Goal: Task Accomplishment & Management: Manage account settings

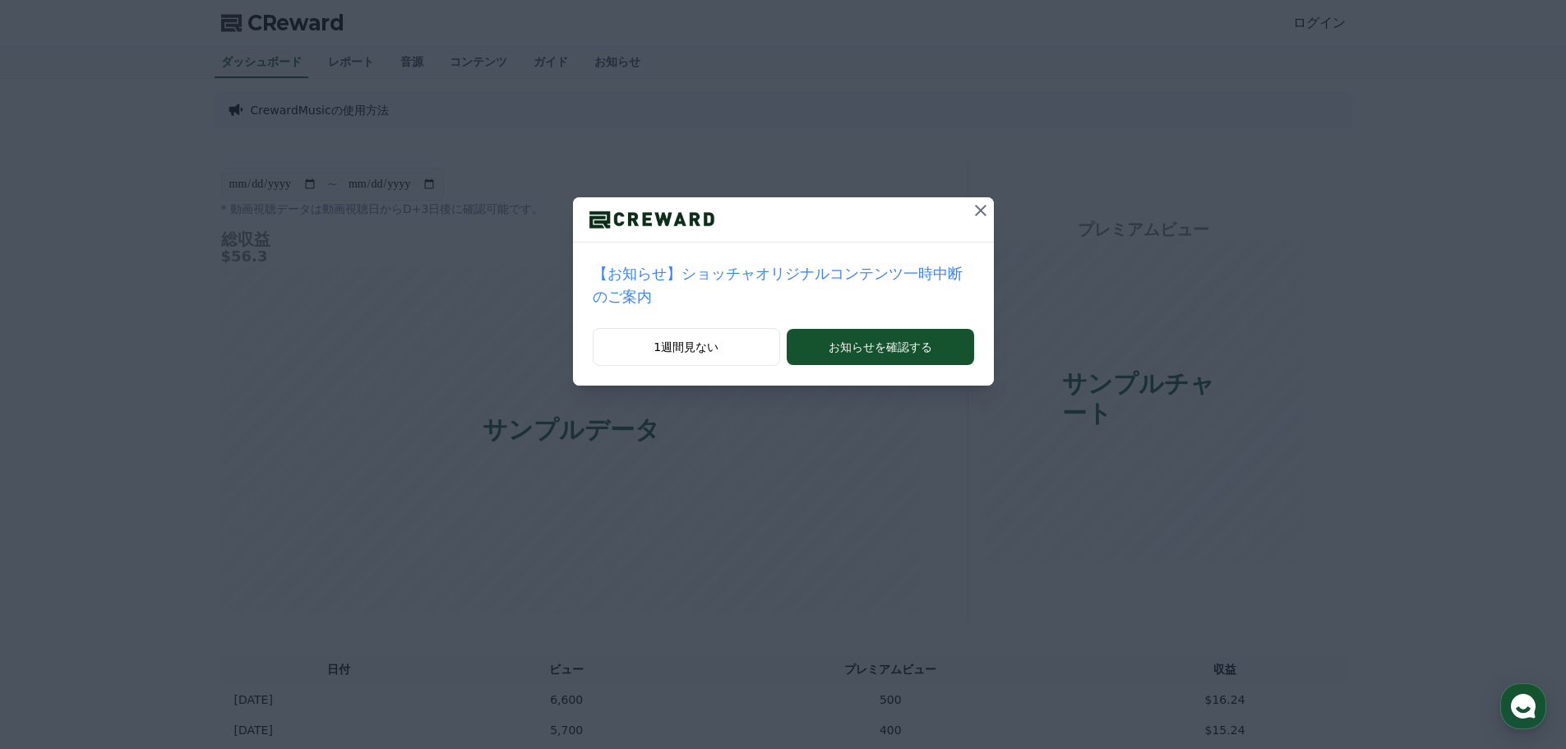
click at [971, 219] on icon at bounding box center [981, 211] width 20 height 20
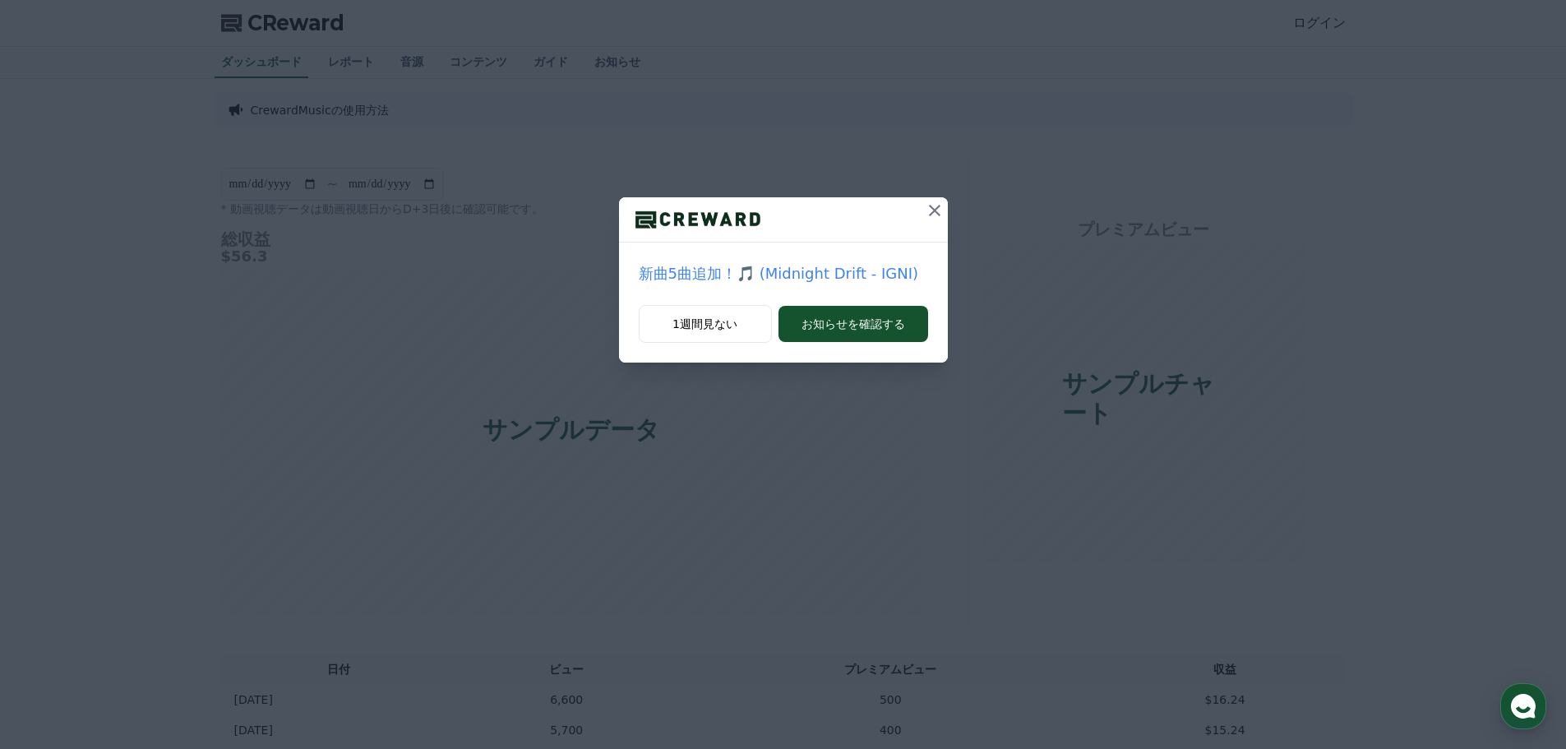
click at [929, 208] on icon at bounding box center [935, 211] width 20 height 20
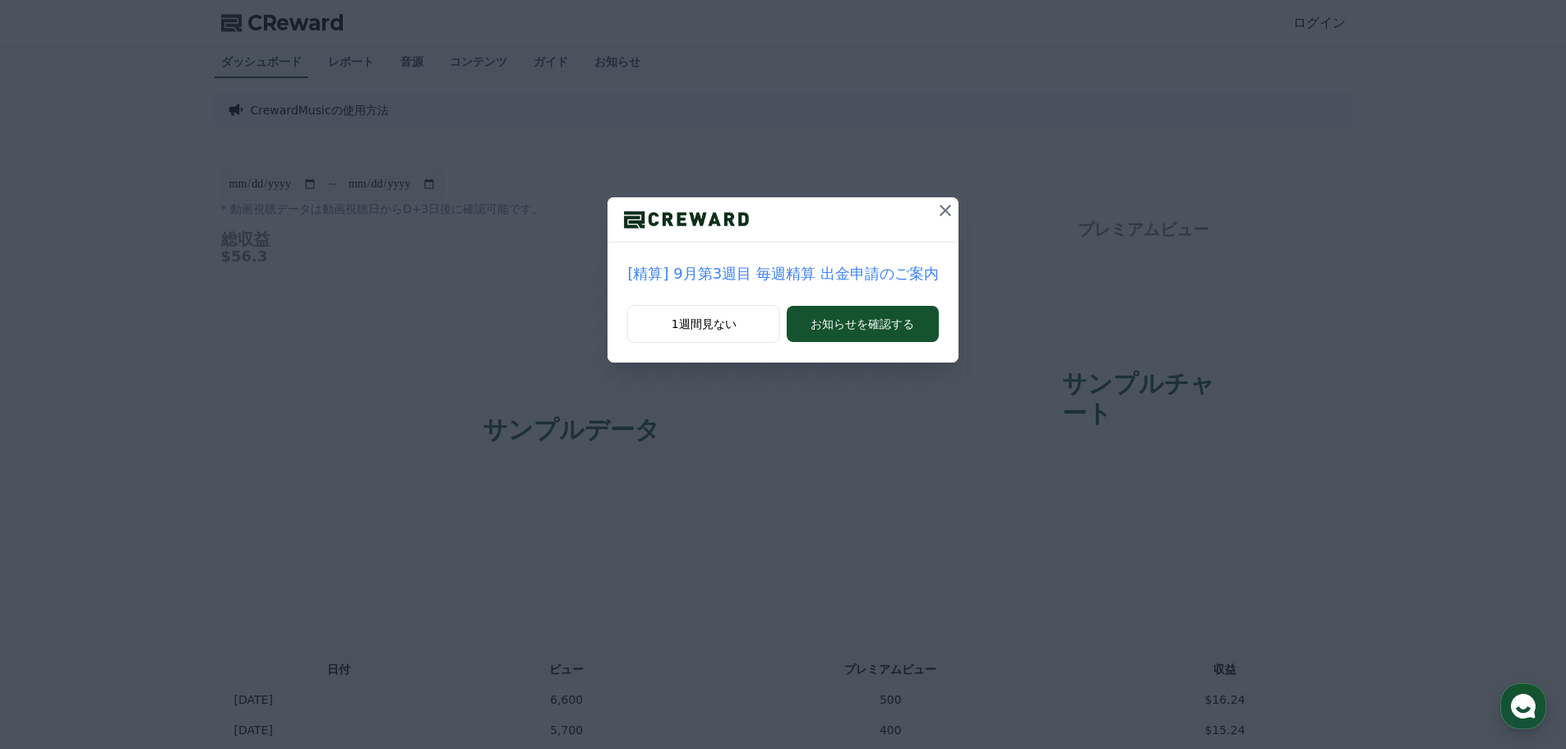
click at [936, 208] on icon at bounding box center [946, 211] width 20 height 20
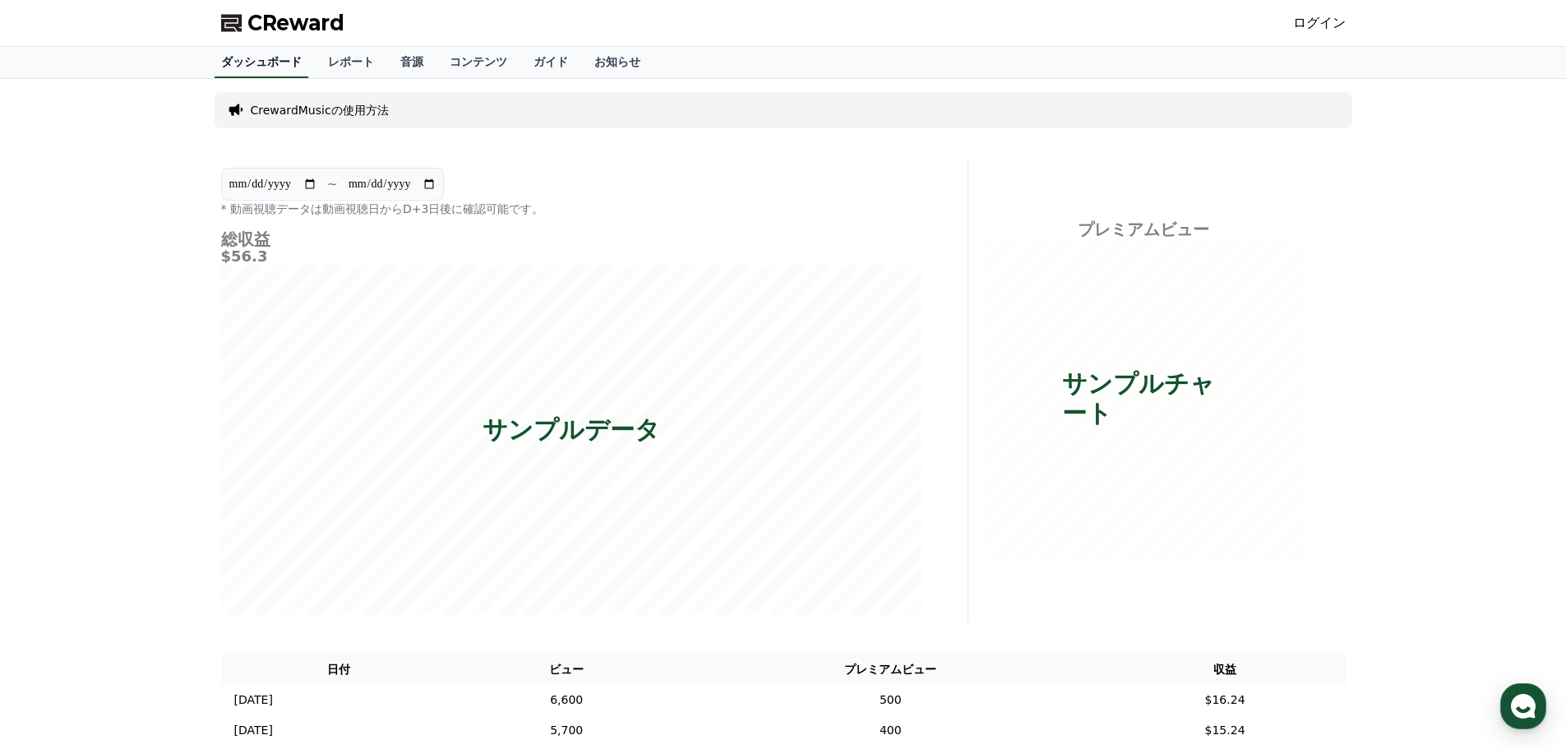
click at [268, 58] on link "ダッシュボード" at bounding box center [262, 62] width 94 height 31
click at [328, 59] on link "レポート" at bounding box center [351, 62] width 72 height 31
click at [391, 62] on link "音源" at bounding box center [411, 62] width 49 height 31
click at [437, 62] on link "コンテンツ" at bounding box center [479, 62] width 84 height 31
click at [1344, 25] on link "ログイン" at bounding box center [1319, 23] width 53 height 20
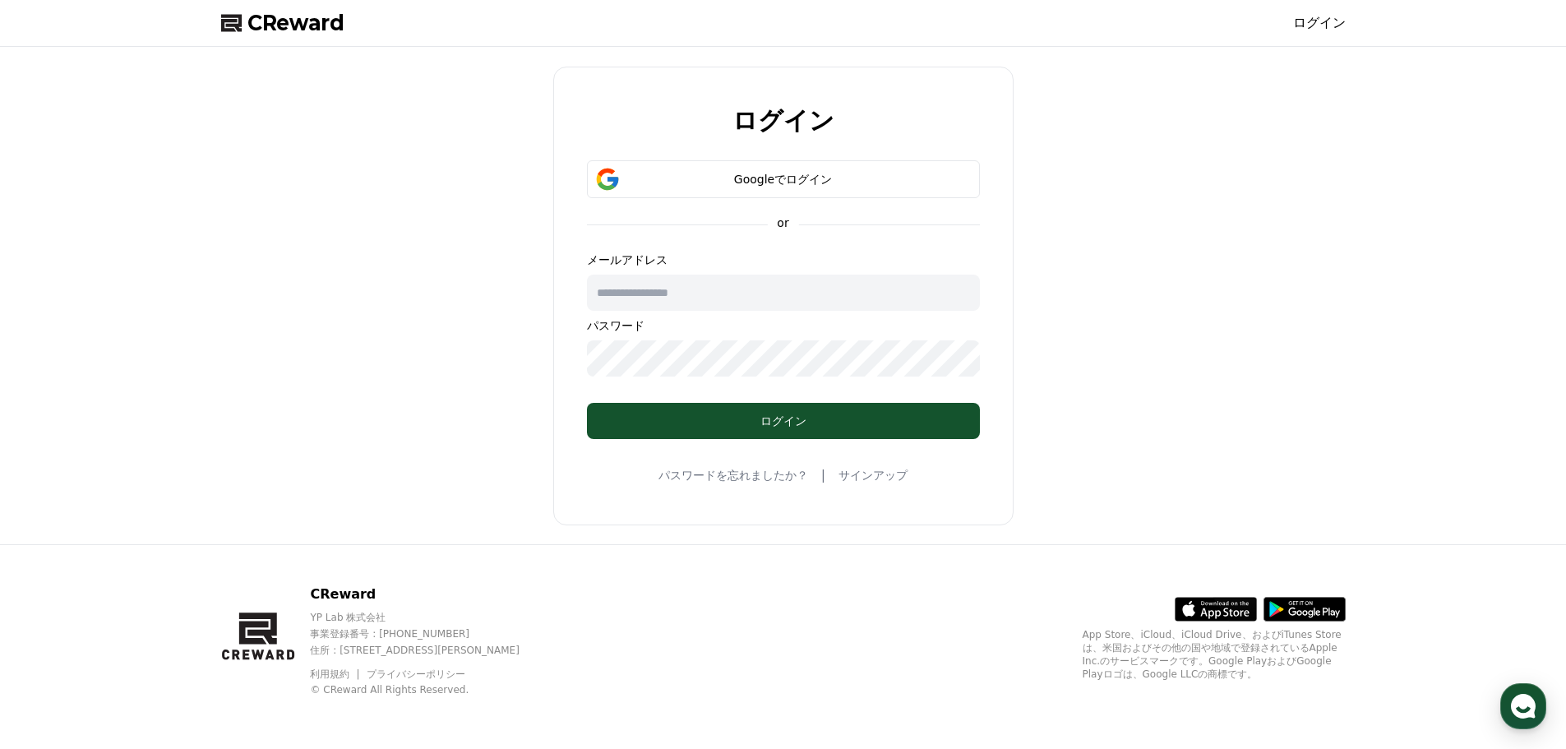
click at [741, 285] on input "text" at bounding box center [783, 293] width 393 height 36
type input "**********"
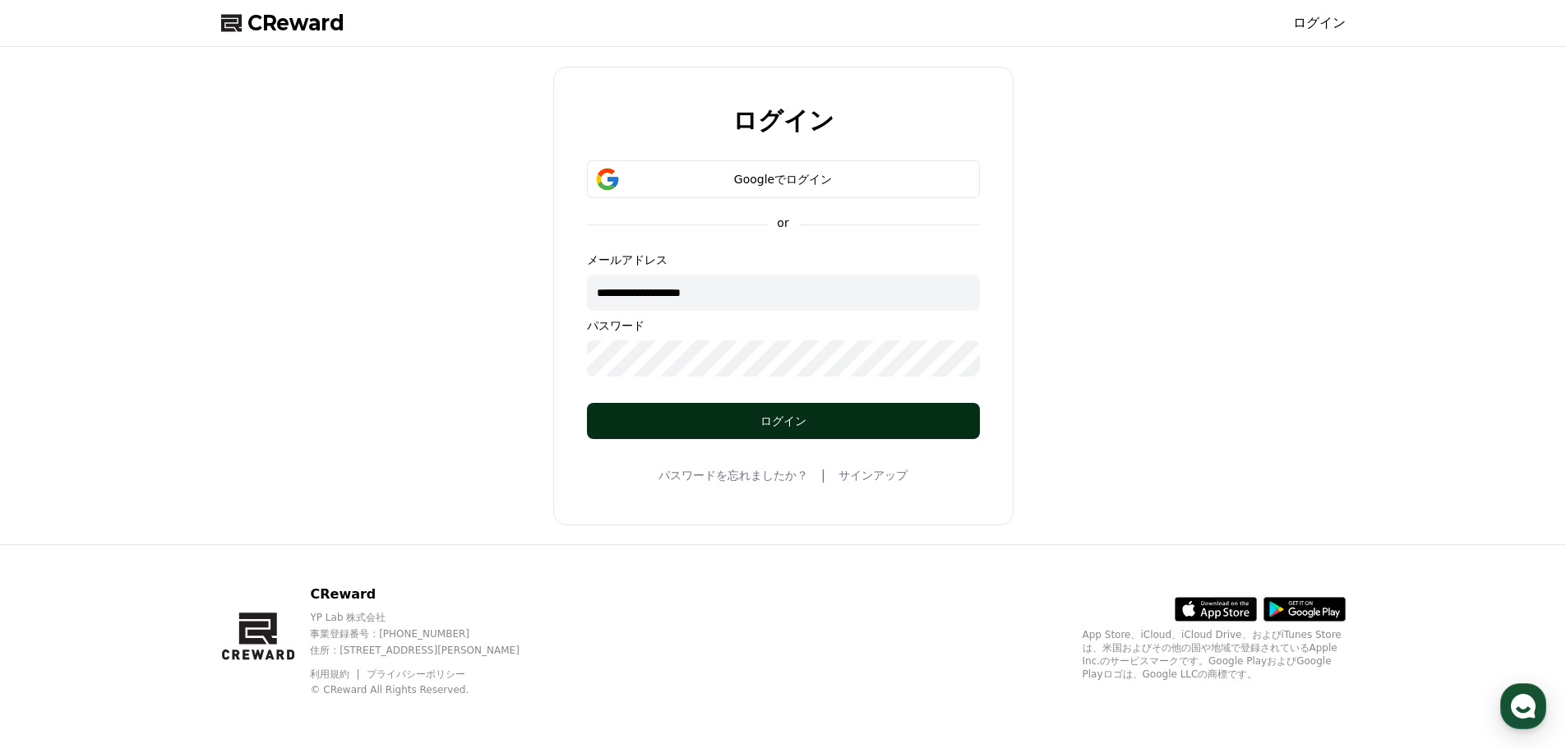
click at [703, 409] on button "ログイン" at bounding box center [783, 421] width 393 height 36
click at [701, 427] on div "ログイン" at bounding box center [783, 421] width 327 height 16
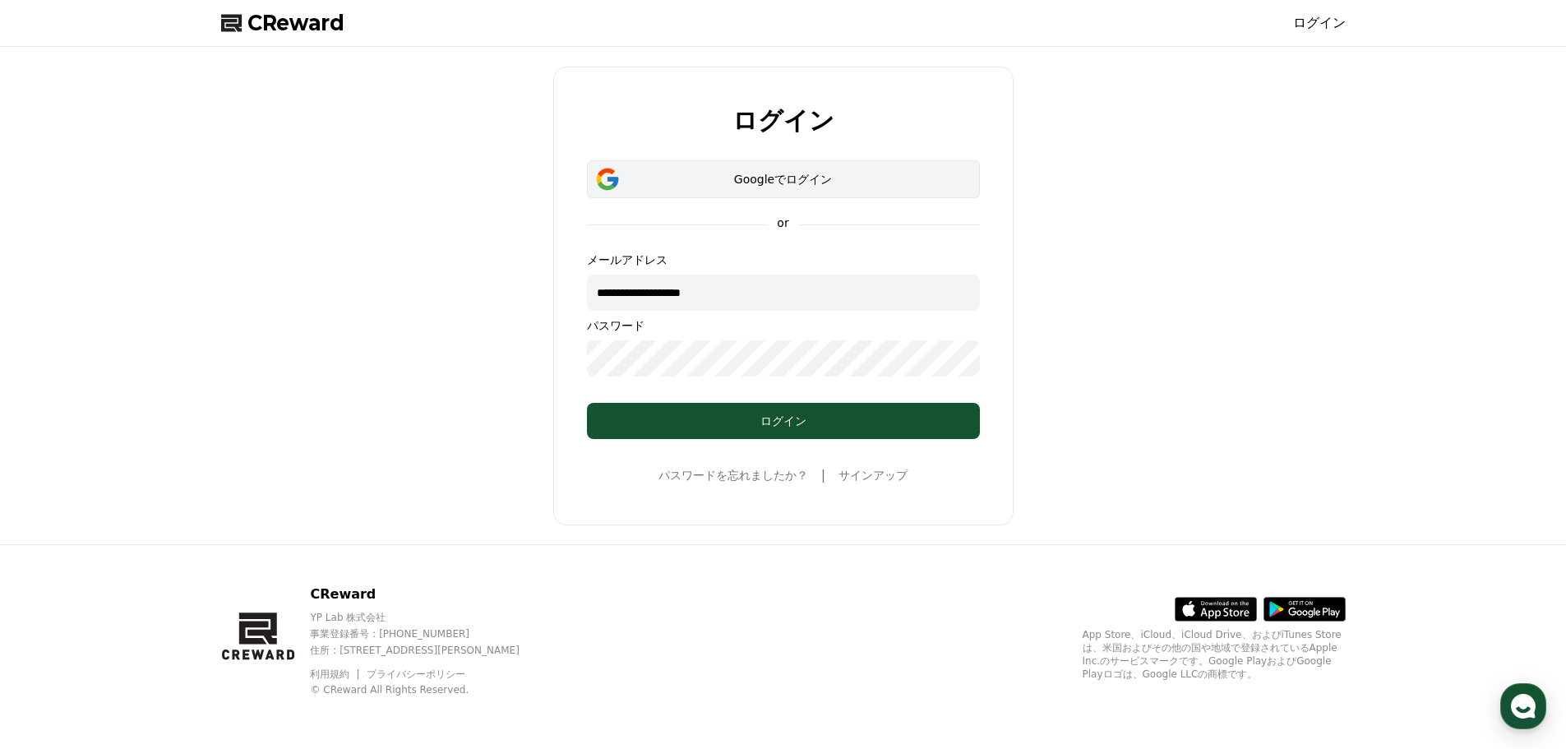
click at [769, 174] on div "Googleでログイン" at bounding box center [783, 179] width 345 height 16
click at [718, 294] on input "**********" at bounding box center [783, 293] width 393 height 36
drag, startPoint x: 691, startPoint y: 295, endPoint x: 437, endPoint y: 286, distance: 253.4
click at [437, 286] on div "**********" at bounding box center [784, 295] width 1138 height 484
click at [395, 349] on div "ログイン Googleでログイン or メールアドレス パスワード ログイン パスワードを忘れましたか？ | サインアップ" at bounding box center [784, 295] width 1138 height 484
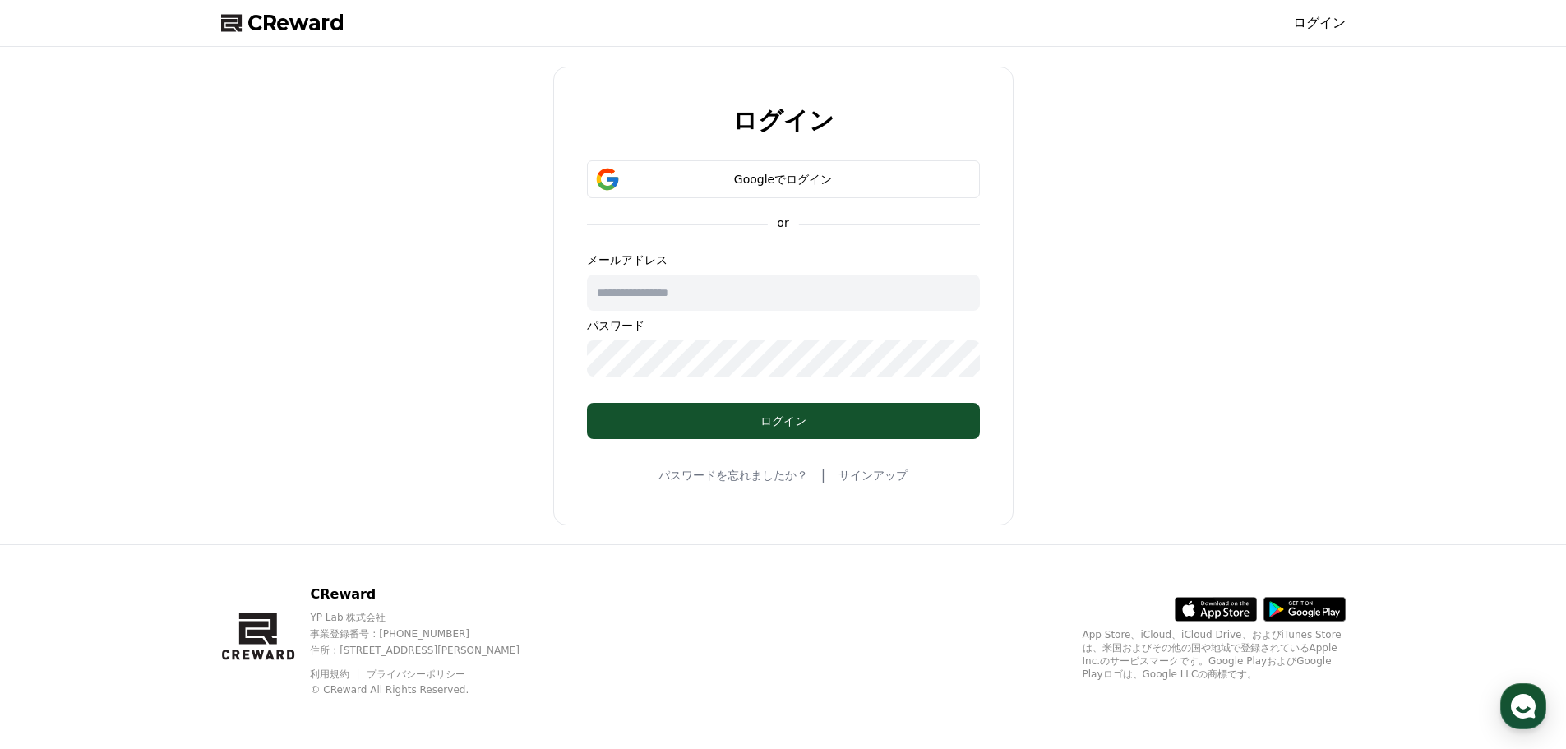
click at [474, 336] on div "ログイン Googleでログイン or メールアドレス パスワード ログイン パスワードを忘れましたか？ | サインアップ" at bounding box center [784, 295] width 1138 height 484
click at [673, 304] on input "text" at bounding box center [783, 293] width 393 height 36
type input "**********"
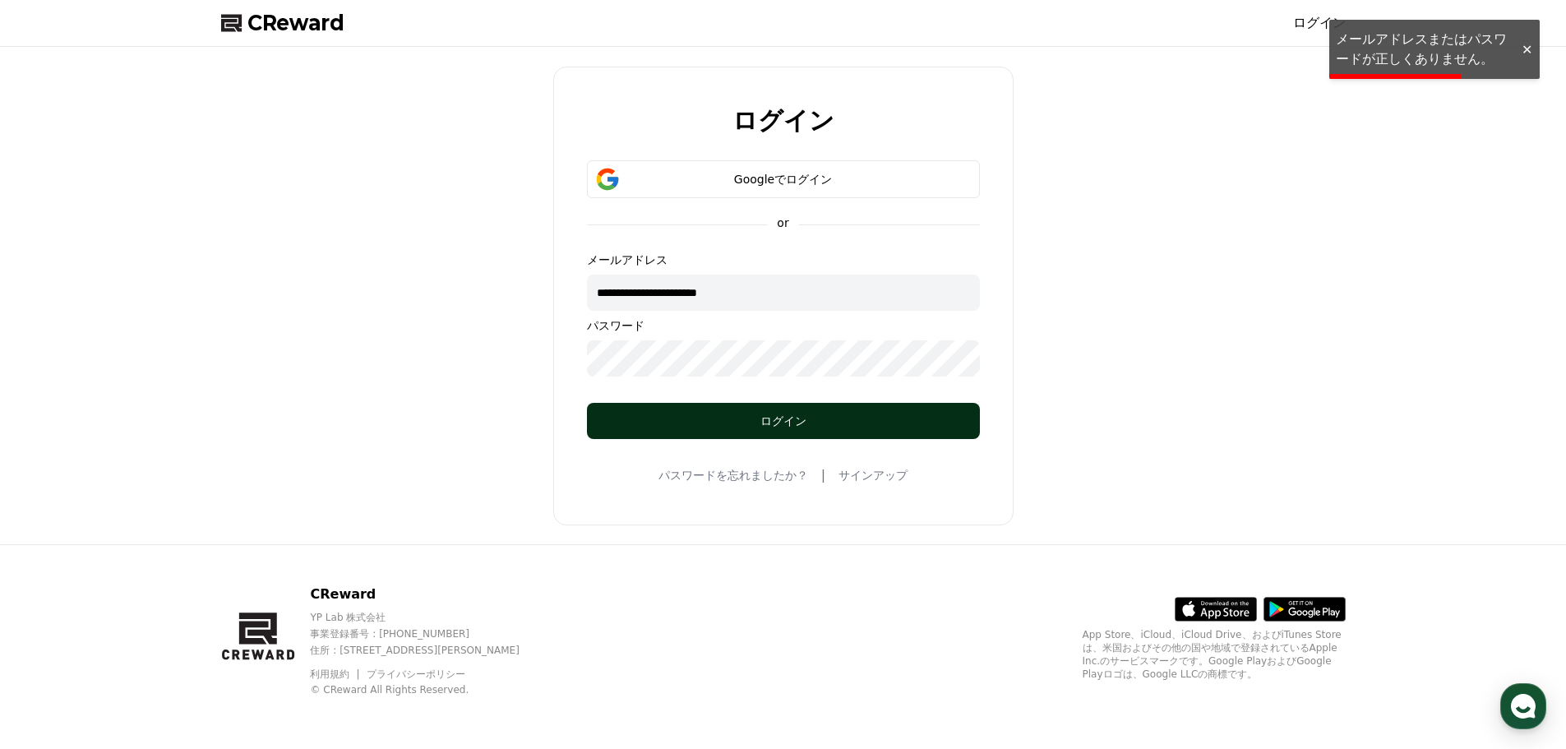
click at [779, 429] on button "ログイン" at bounding box center [783, 421] width 393 height 36
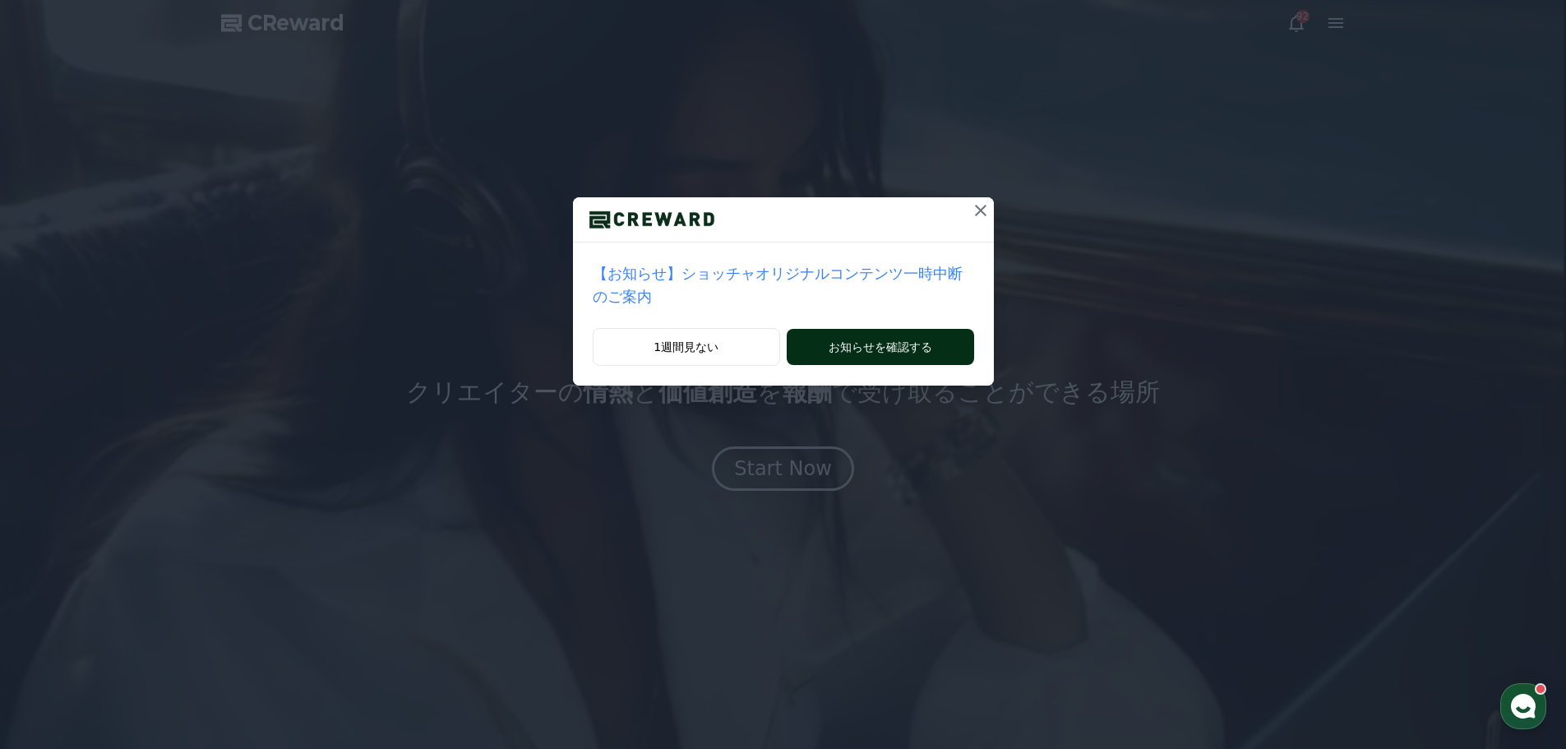
click at [831, 329] on button "お知らせを確認する" at bounding box center [880, 347] width 187 height 36
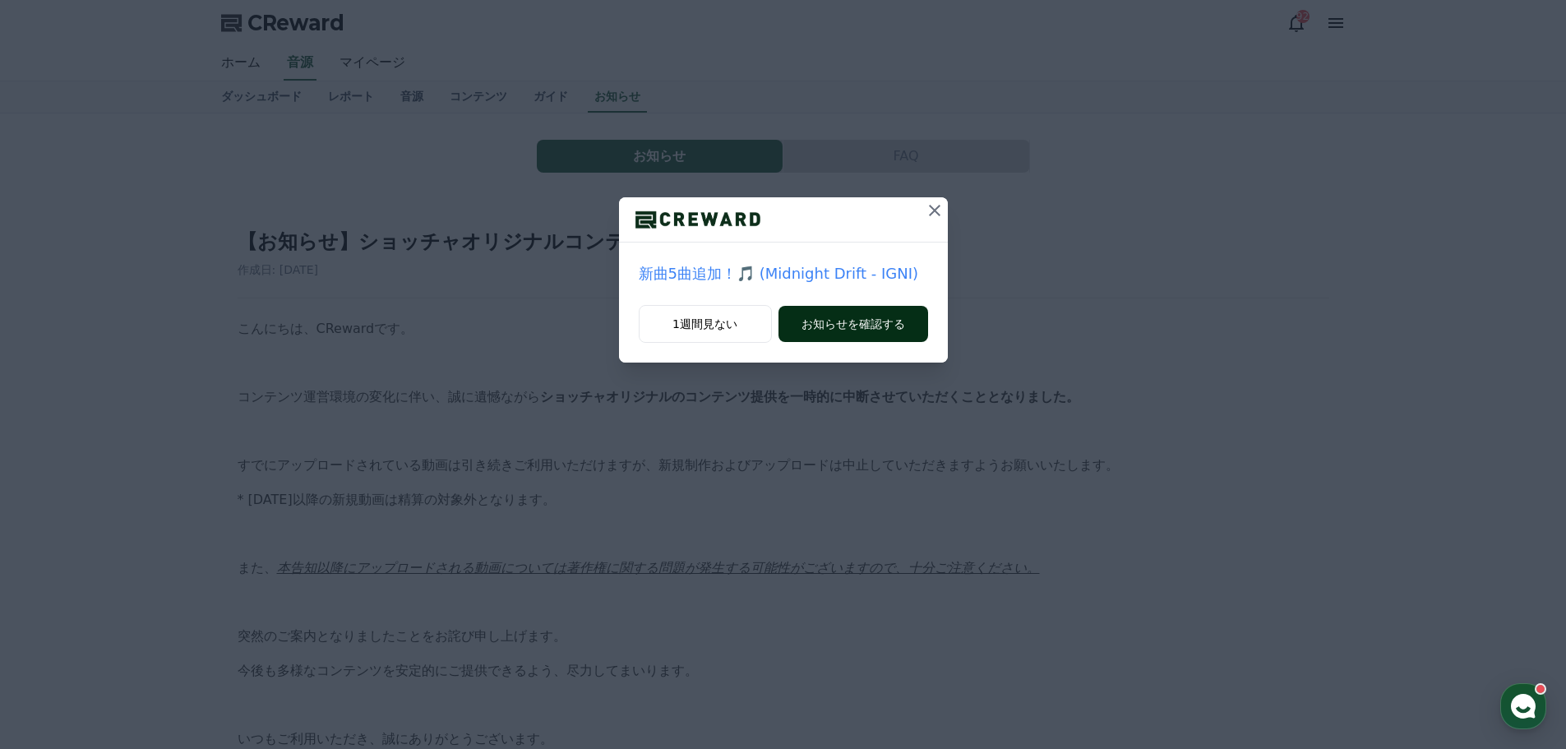
click at [875, 330] on button "お知らせを確認する" at bounding box center [854, 324] width 150 height 36
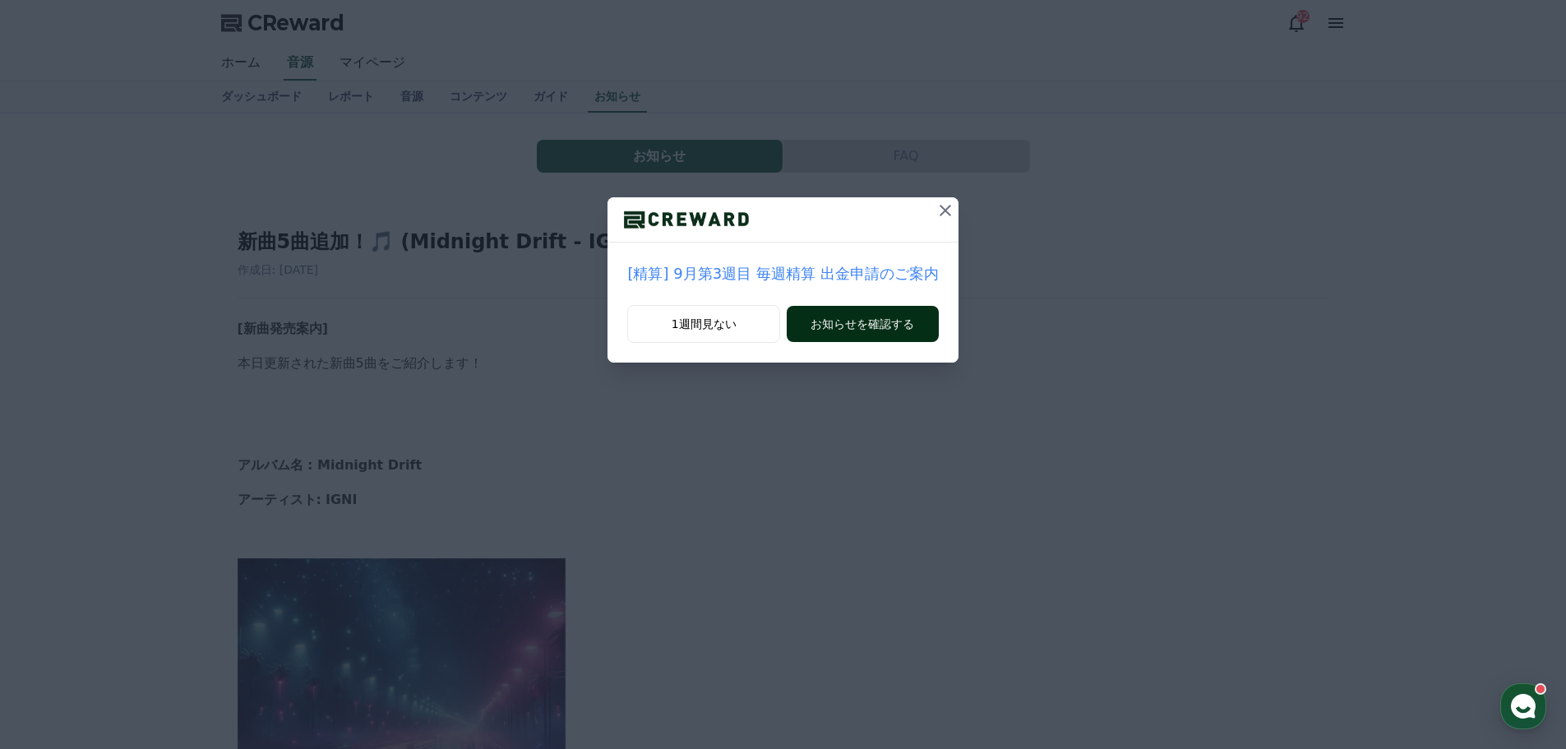
drag, startPoint x: 0, startPoint y: 0, endPoint x: 875, endPoint y: 330, distance: 935.0
click at [875, 330] on button "お知らせを確認する" at bounding box center [862, 324] width 151 height 36
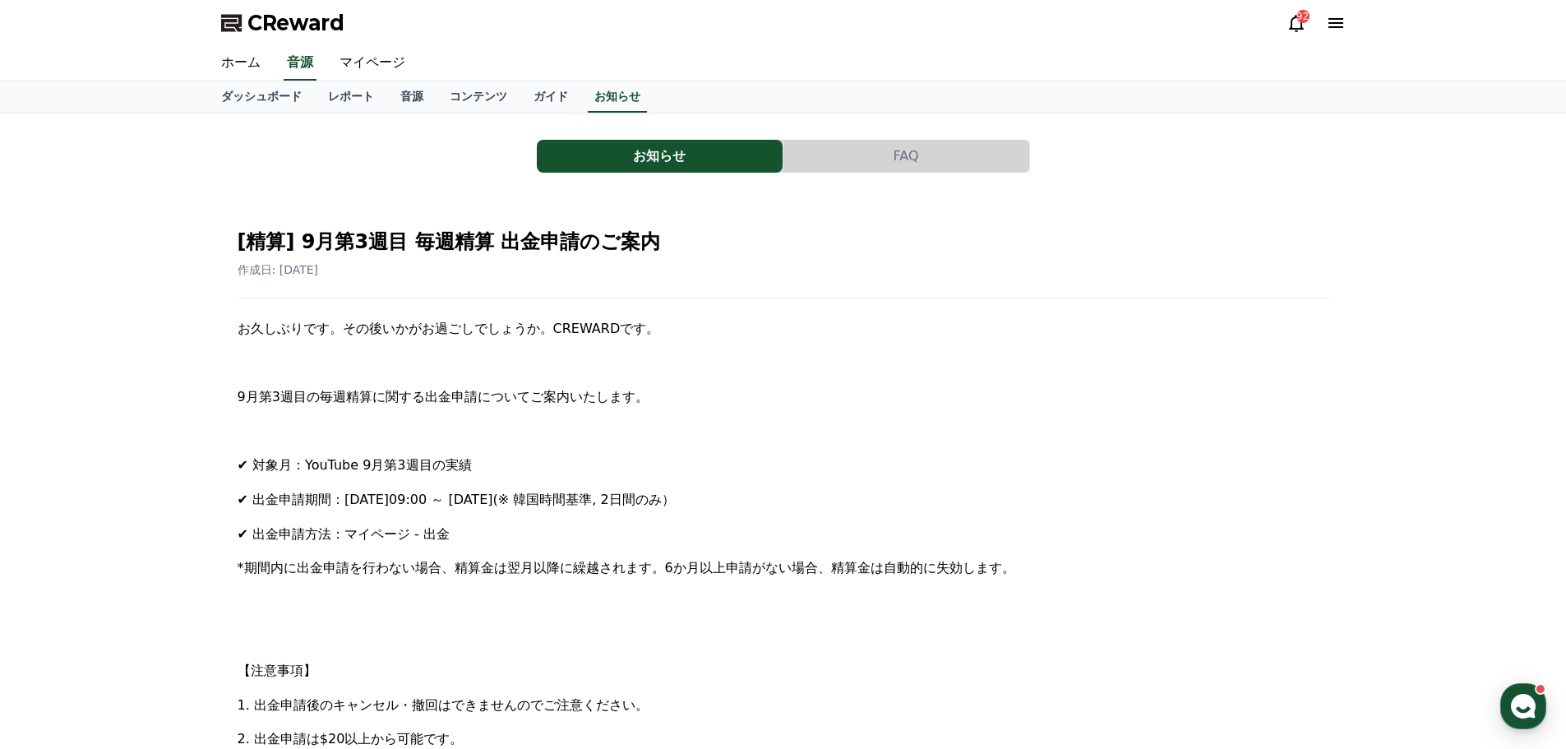
click at [1293, 11] on div "92" at bounding box center [1316, 23] width 59 height 26
click at [1294, 20] on icon at bounding box center [1297, 23] width 20 height 20
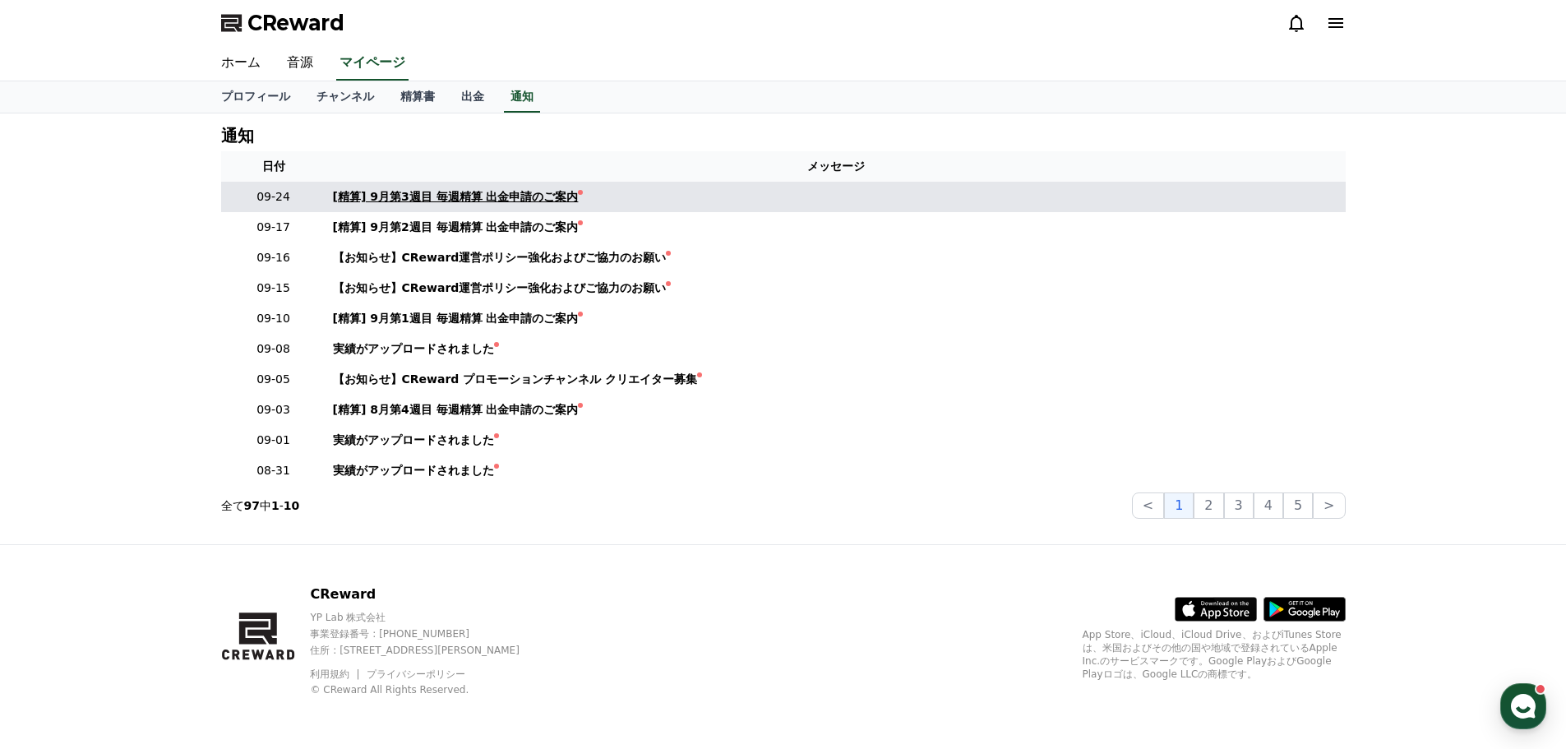
click at [520, 194] on div "[精算] 9月第3週目 毎週精算 出金申請のご案内" at bounding box center [456, 196] width 246 height 17
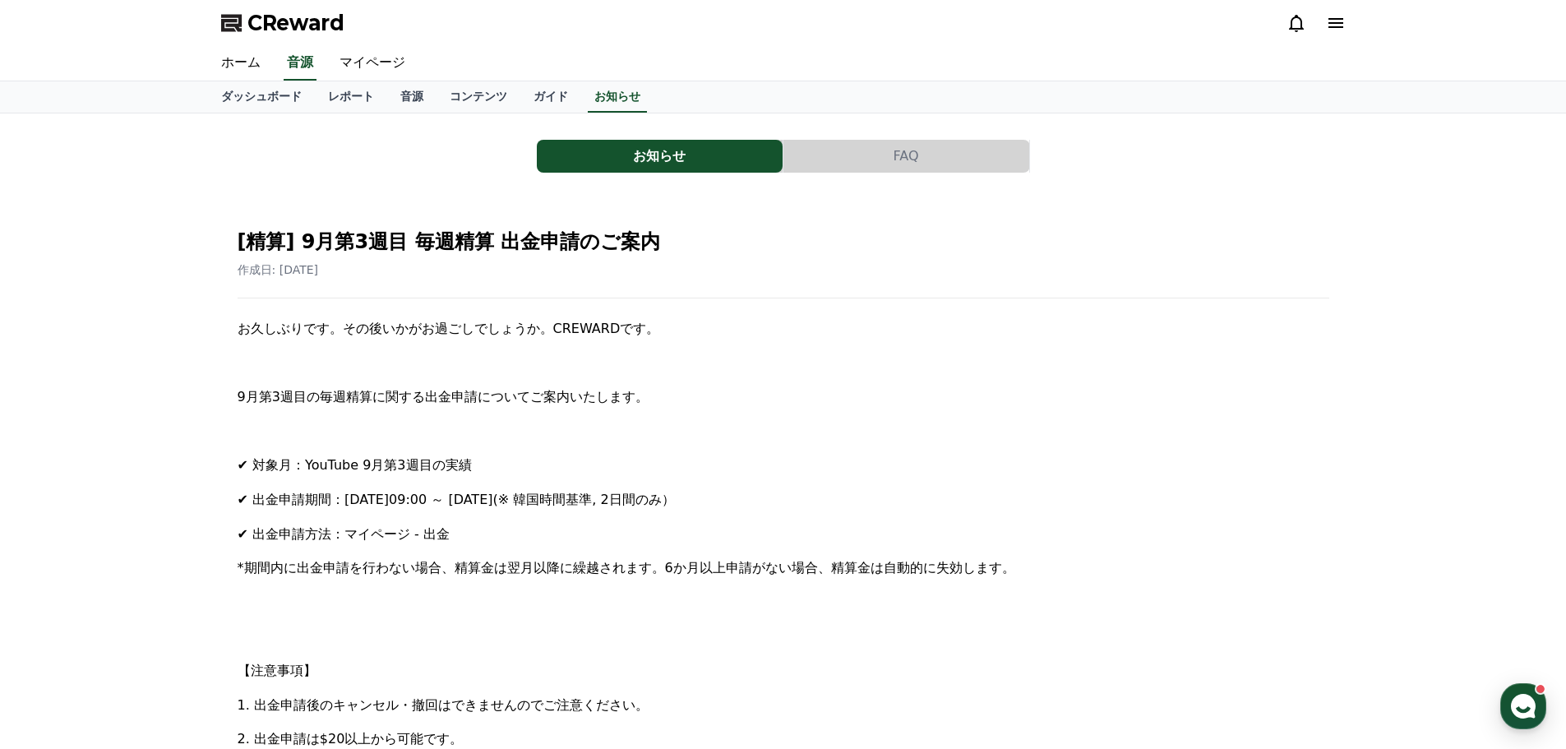
click at [1298, 25] on icon at bounding box center [1297, 23] width 20 height 20
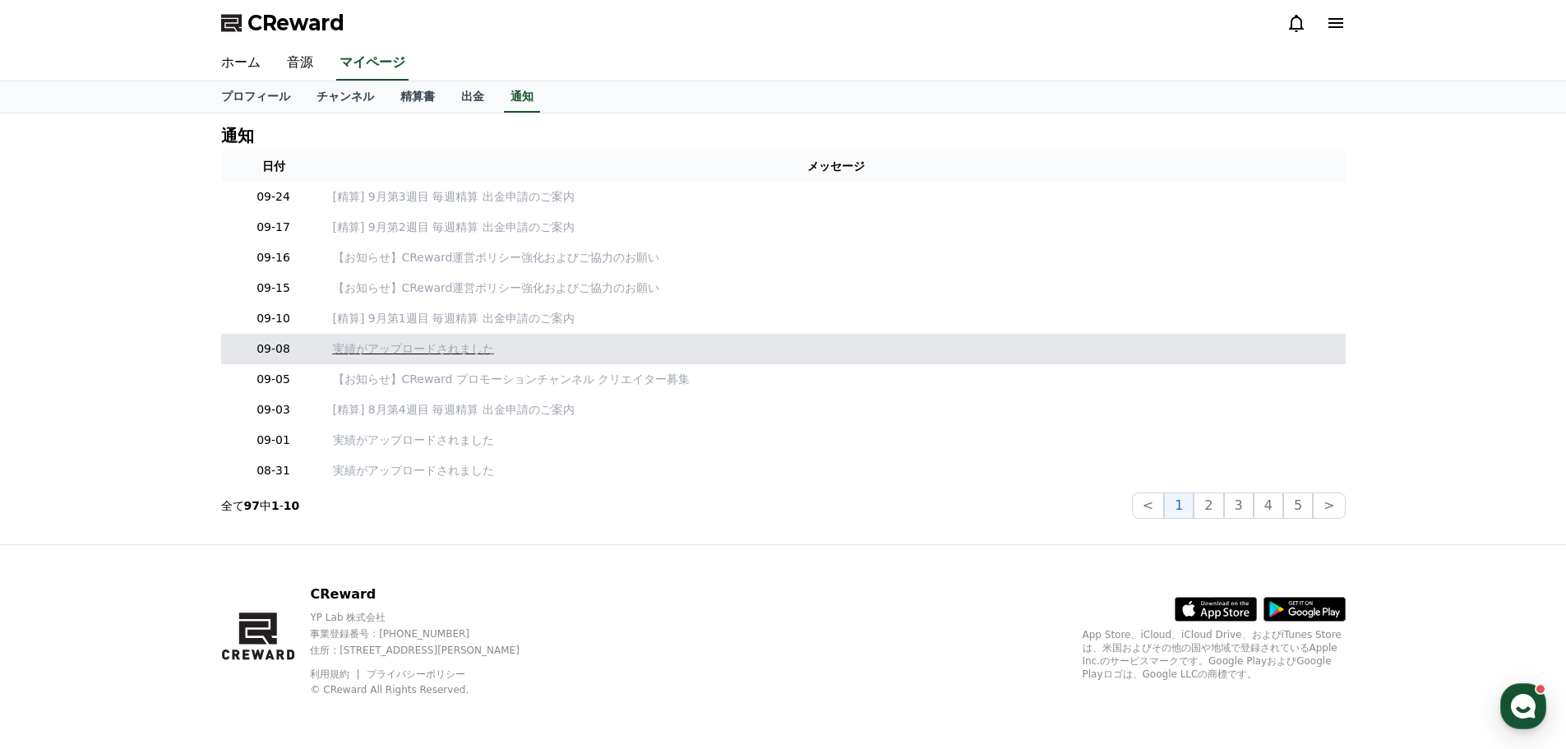
click at [425, 343] on p "実績がアップロードされました" at bounding box center [836, 348] width 1006 height 17
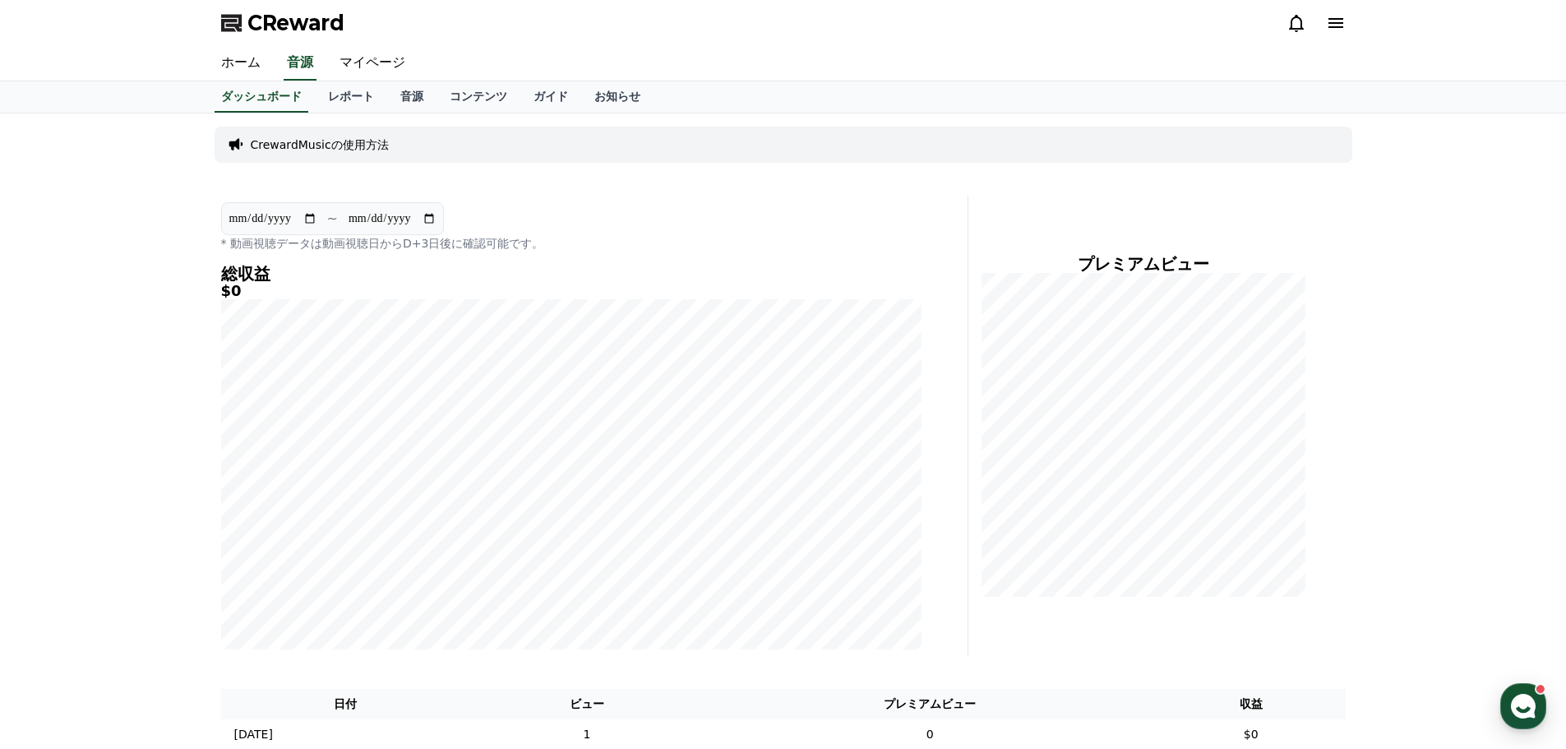
click at [314, 219] on input "**********" at bounding box center [273, 219] width 89 height 18
type input "**********"
click at [244, 63] on link "ホーム" at bounding box center [241, 63] width 66 height 35
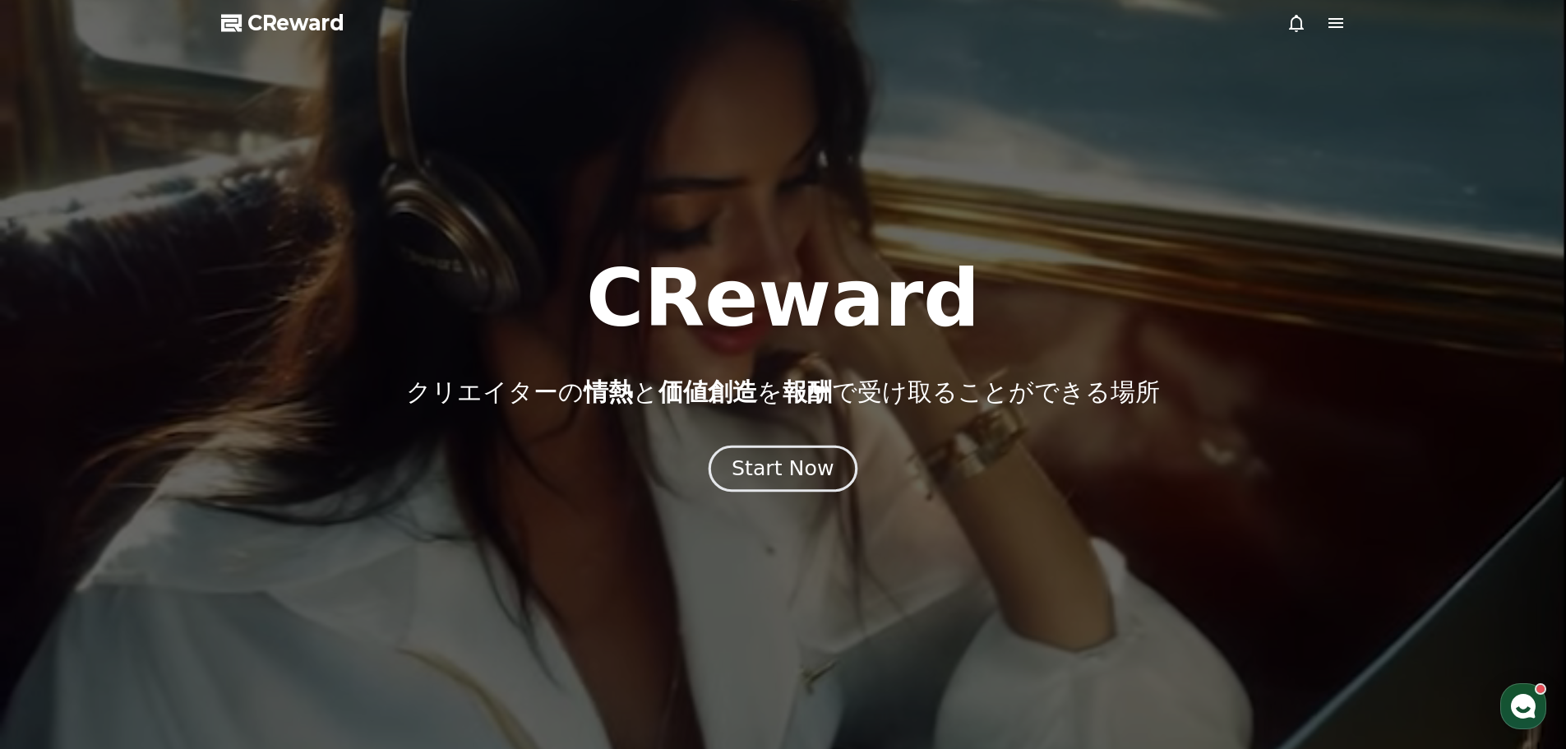
click at [811, 462] on div "Start Now" at bounding box center [783, 469] width 102 height 28
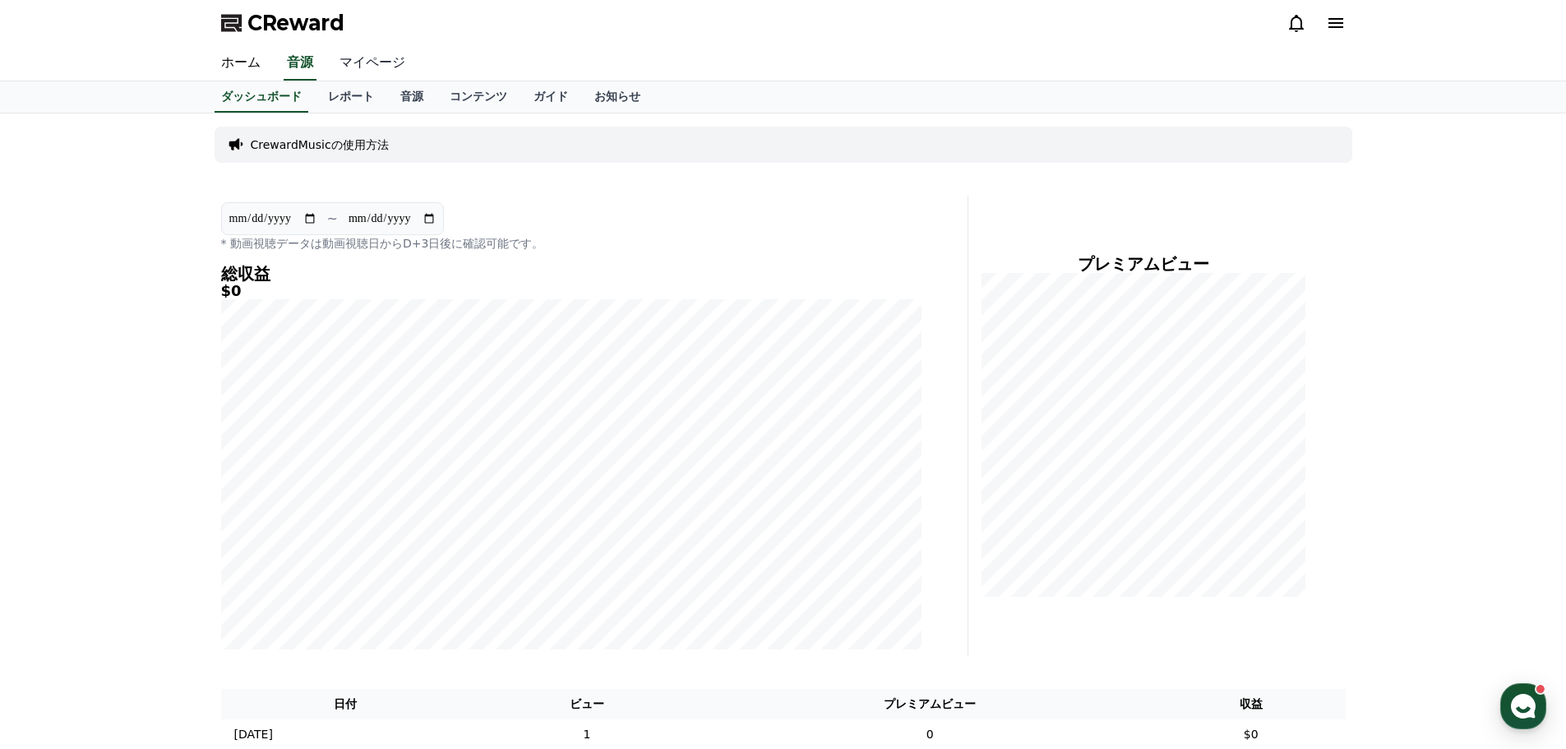
click at [356, 64] on link "マイページ" at bounding box center [372, 63] width 92 height 35
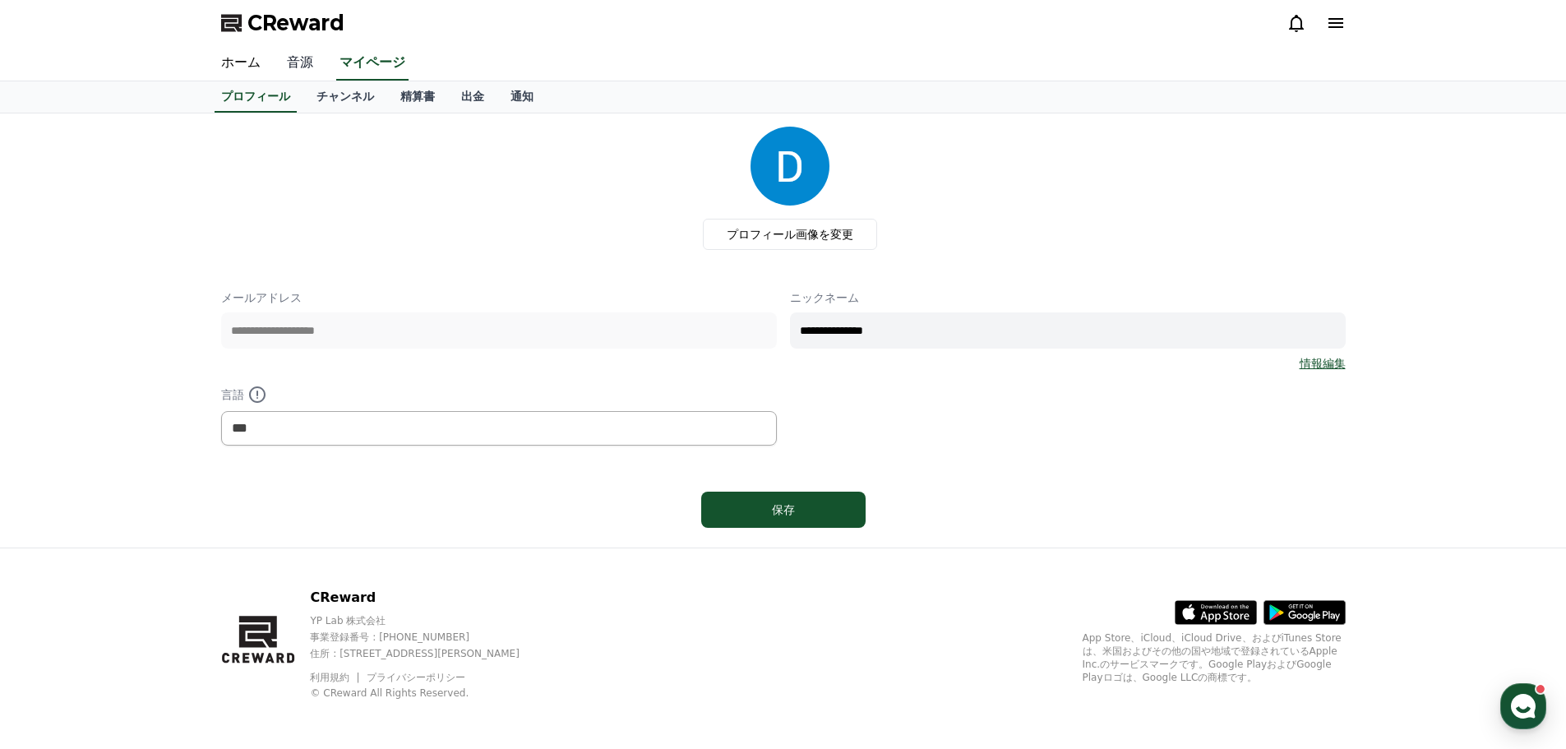
click at [281, 61] on link "音源" at bounding box center [300, 63] width 53 height 35
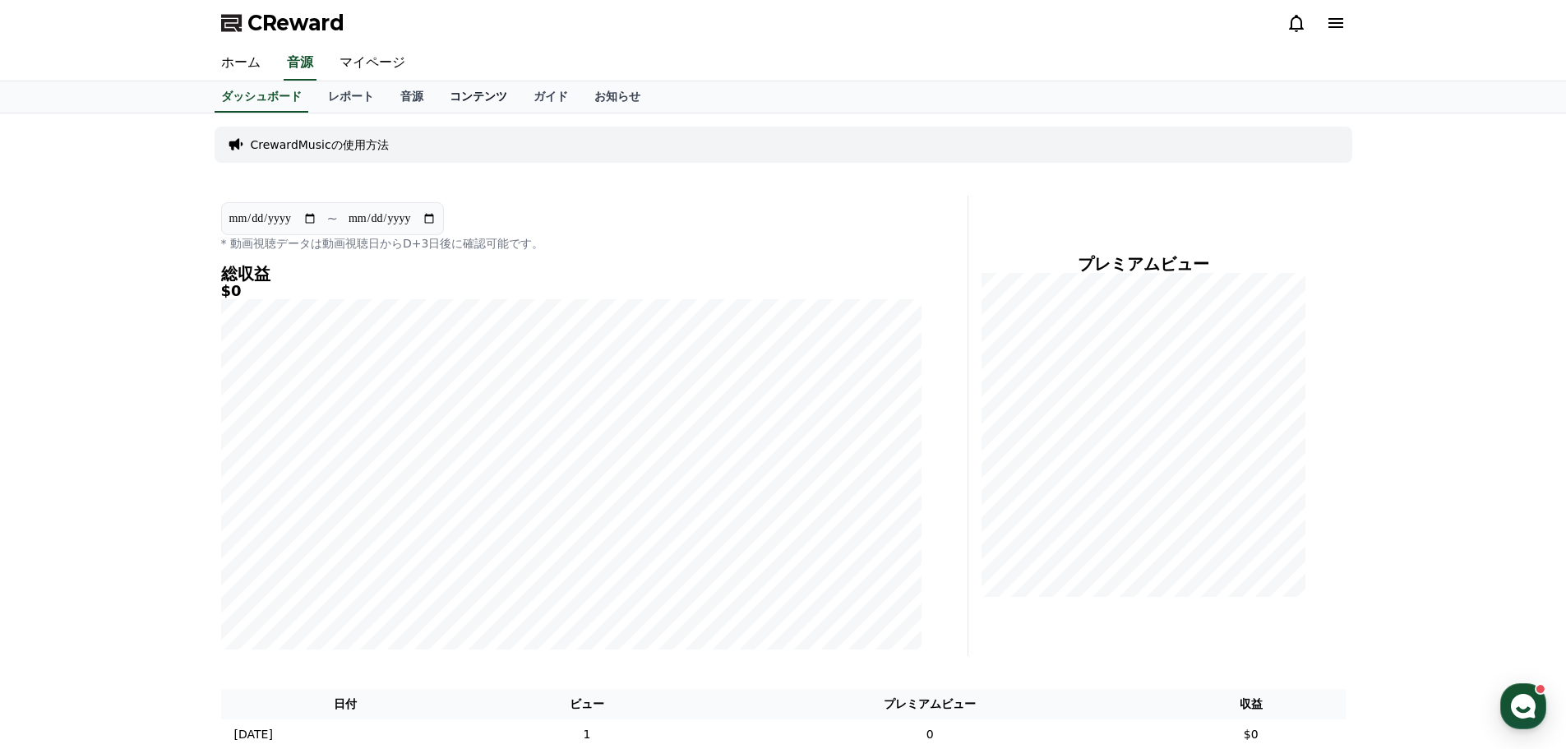
click at [440, 92] on link "コンテンツ" at bounding box center [479, 96] width 84 height 31
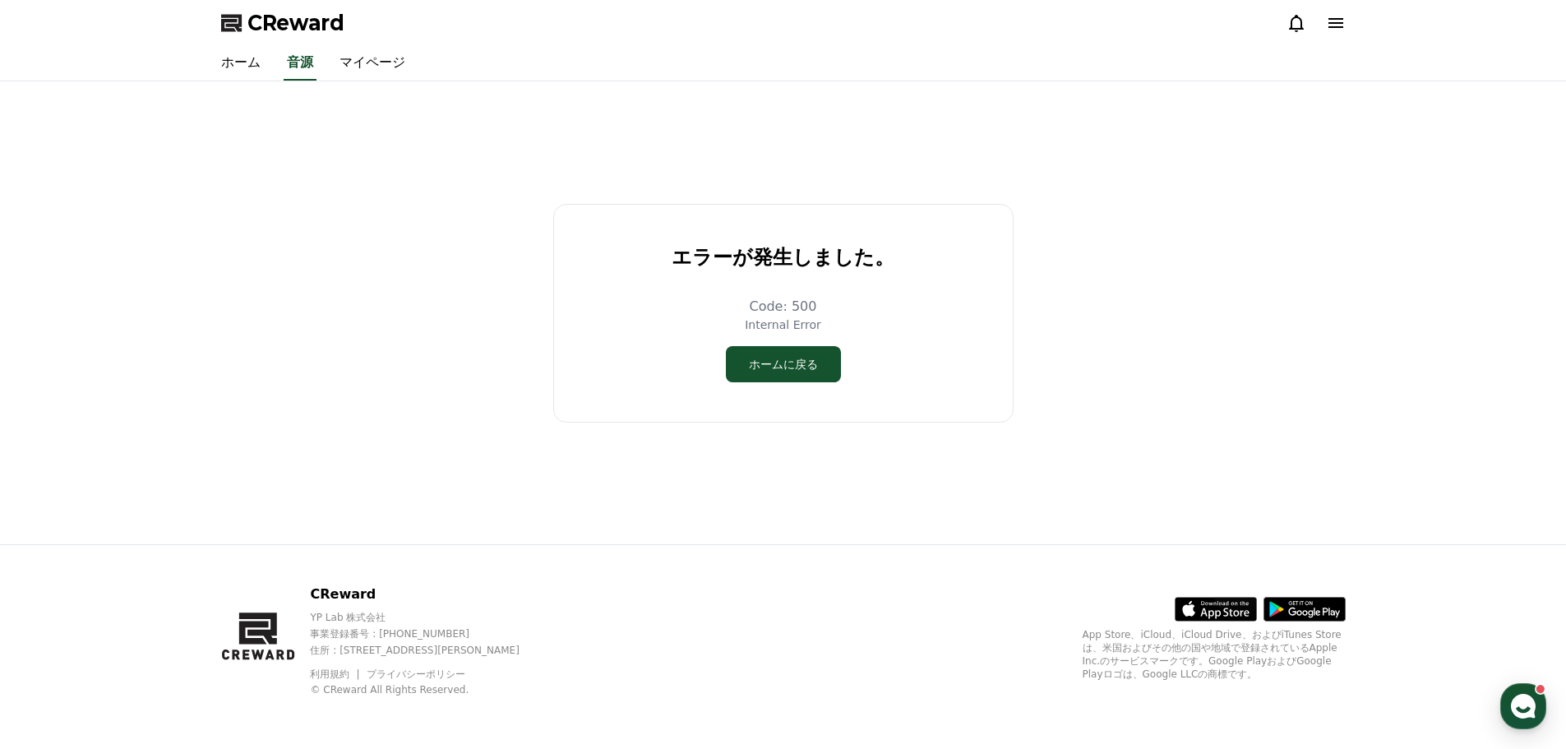
click at [507, 97] on div "エラーが発生しました。 Code: 500 Internal Error ホームに戻る" at bounding box center [784, 313] width 1138 height 450
